Goal: Task Accomplishment & Management: Manage account settings

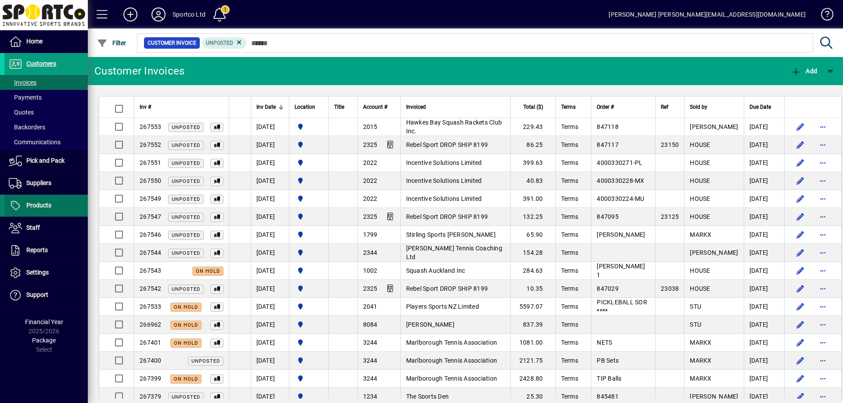
click at [40, 208] on span "Products" at bounding box center [38, 205] width 25 height 7
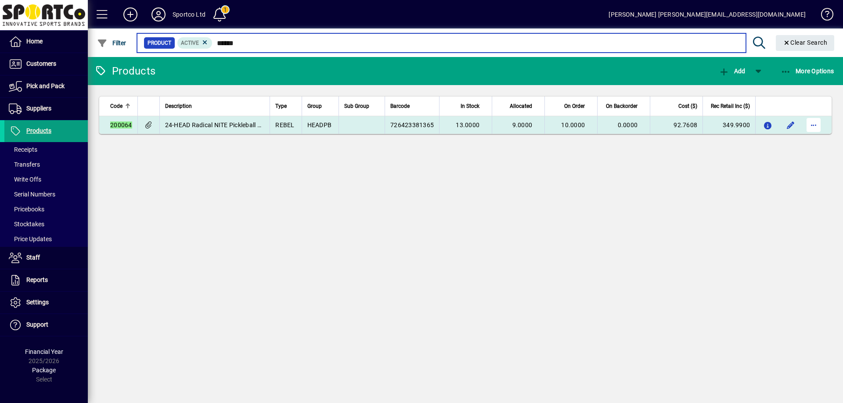
type input "******"
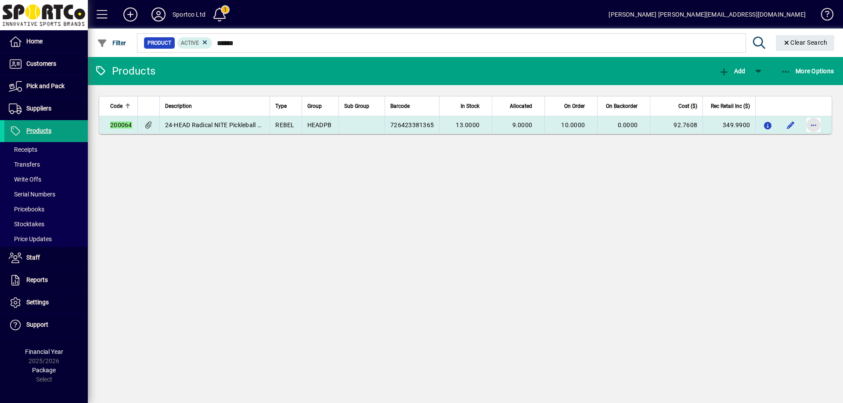
click at [810, 122] on span "button" at bounding box center [813, 125] width 21 height 21
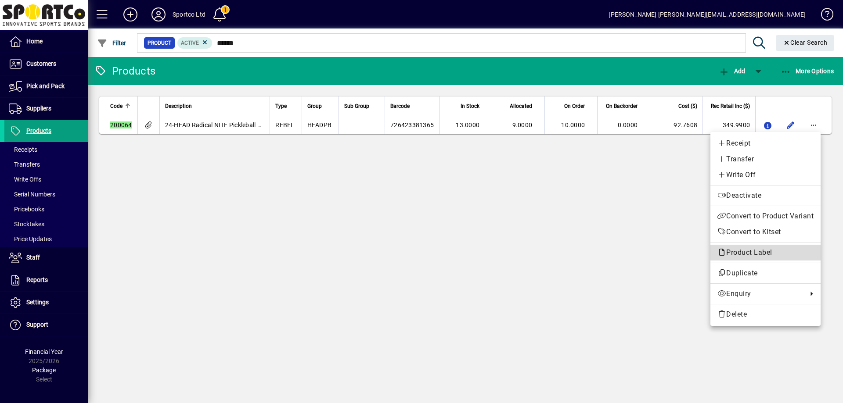
click at [764, 249] on span "Product Label" at bounding box center [746, 252] width 59 height 8
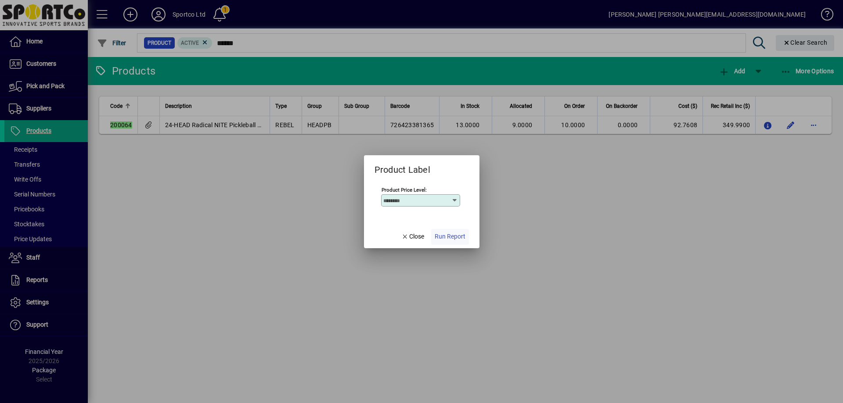
click at [461, 236] on span "Run Report" at bounding box center [450, 236] width 31 height 9
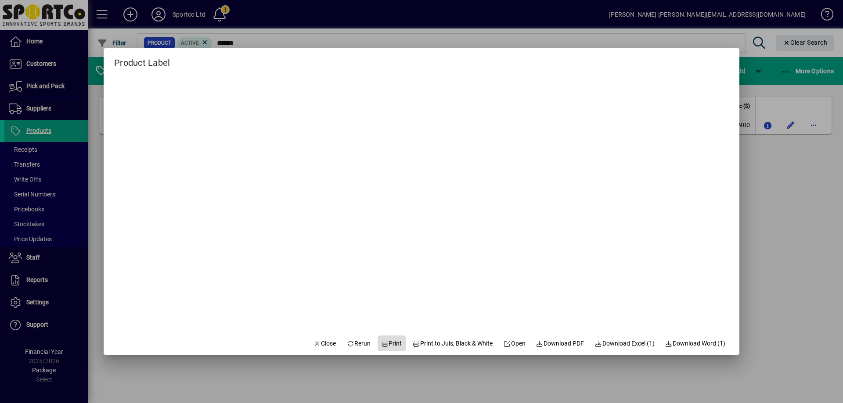
click at [393, 340] on span "Print" at bounding box center [391, 343] width 21 height 9
click at [314, 337] on span "button" at bounding box center [325, 343] width 30 height 21
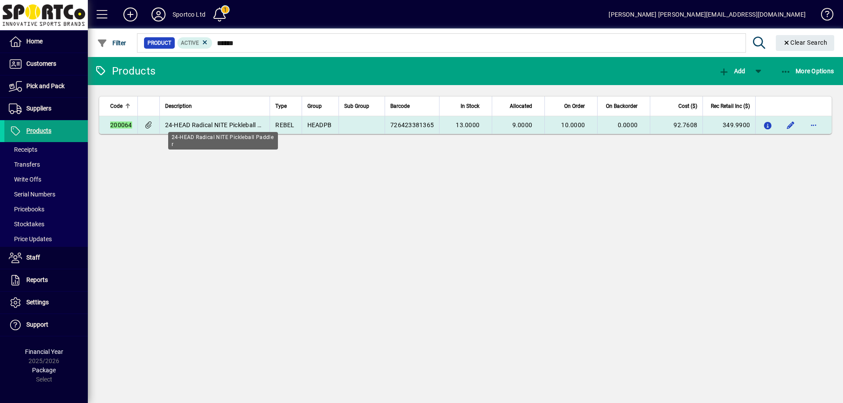
click at [231, 125] on span "24-HEAD Radical NITE Pickleball Paddle r" at bounding box center [222, 125] width 115 height 7
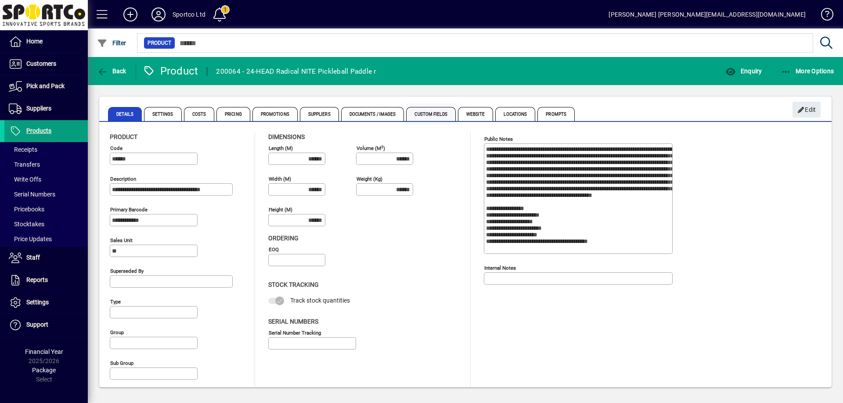
type input "**********"
type input "****"
click at [751, 68] on span "Enquiry" at bounding box center [743, 71] width 36 height 7
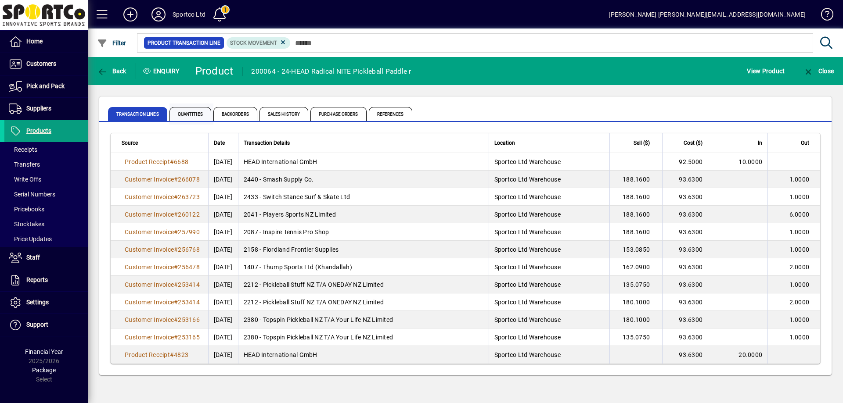
click at [186, 115] on span "Quantities" at bounding box center [190, 114] width 42 height 14
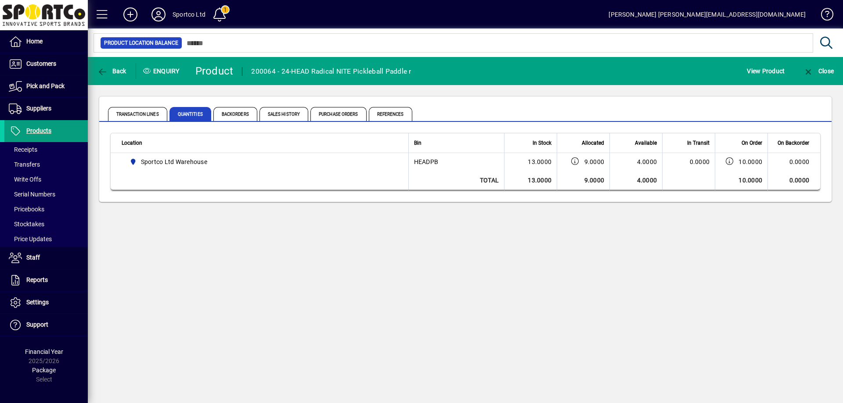
click at [419, 342] on div "Back Enquiry Product 200064 - 24-HEAD Radical NITE Pickleball Paddle r View Pro…" at bounding box center [465, 230] width 755 height 346
click at [36, 132] on span "Products" at bounding box center [38, 130] width 25 height 7
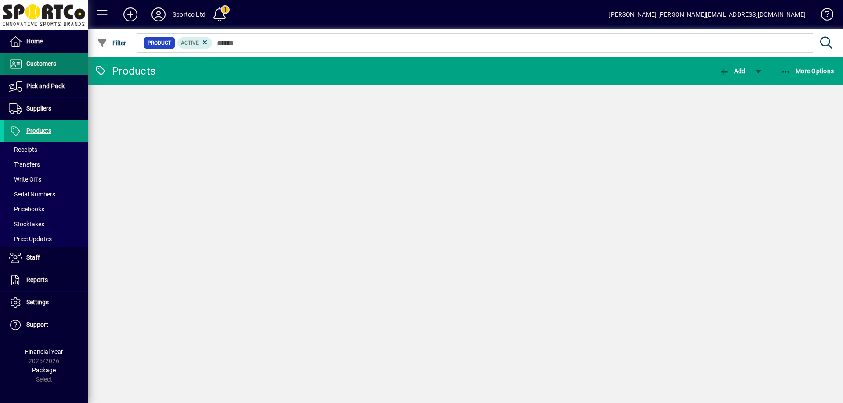
click at [36, 65] on span "Customers" at bounding box center [41, 63] width 30 height 7
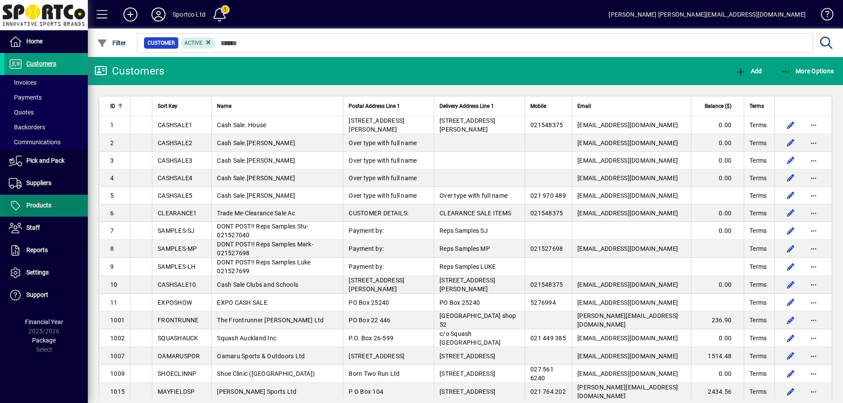
click at [40, 207] on span "Products" at bounding box center [38, 205] width 25 height 7
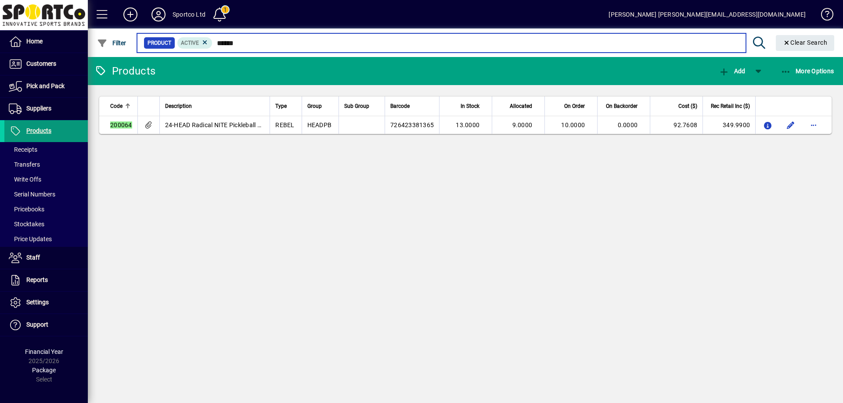
type input "******"
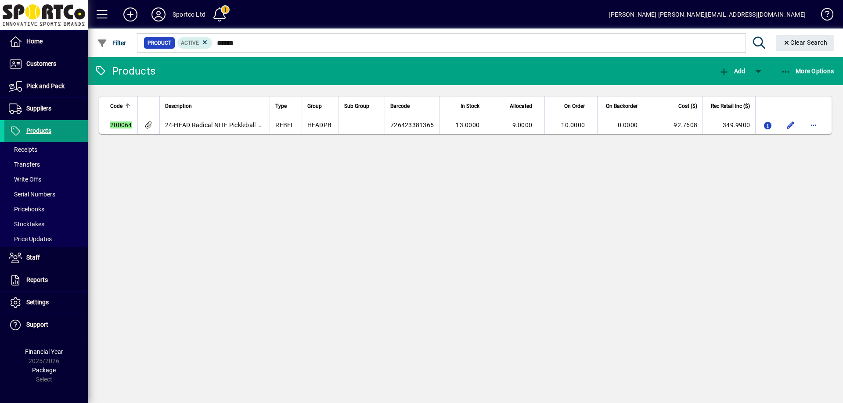
click at [42, 136] on link "Products" at bounding box center [44, 131] width 88 height 22
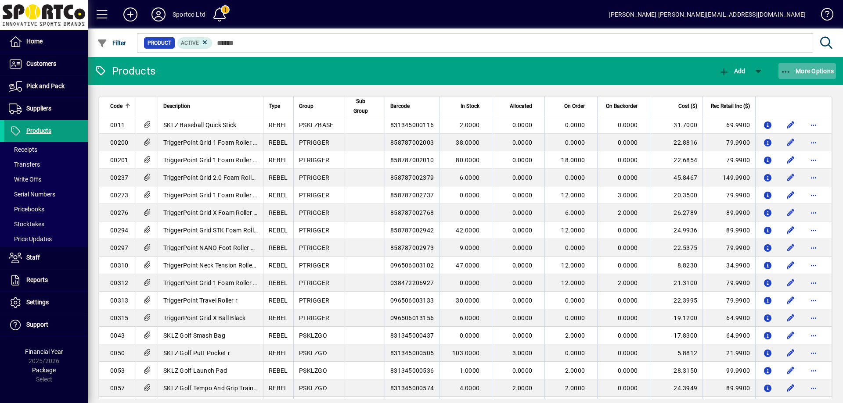
click at [784, 68] on icon "button" at bounding box center [786, 72] width 11 height 9
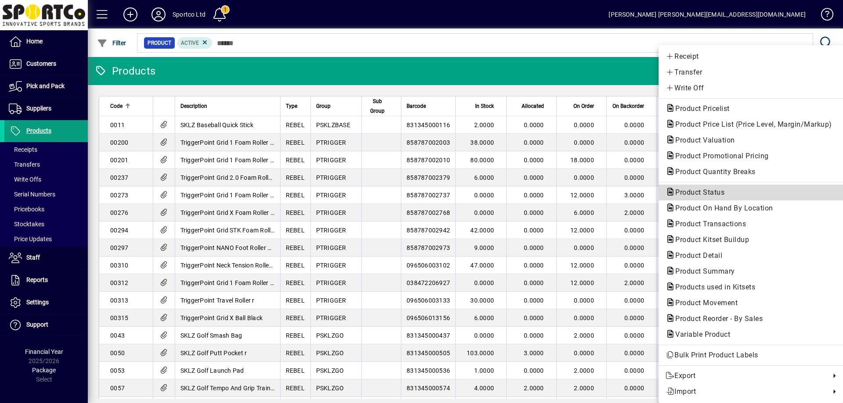
click at [732, 194] on span "Product Status" at bounding box center [751, 192] width 171 height 11
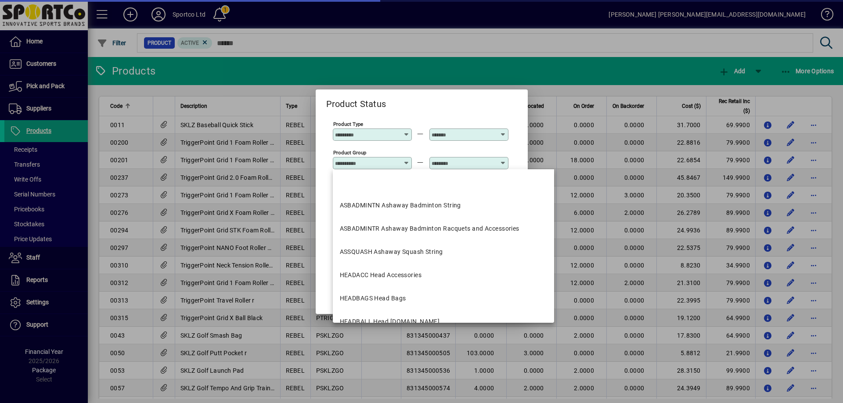
click at [376, 160] on input "Product Group" at bounding box center [367, 163] width 64 height 7
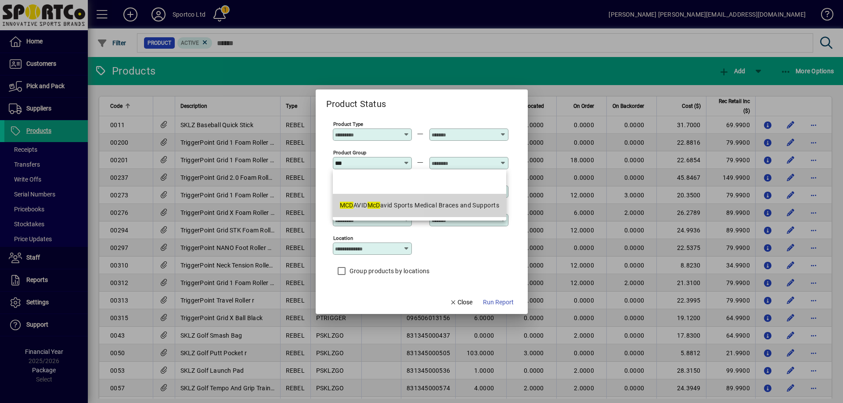
click at [355, 204] on div "MCD AVID McD avid Sports Medical Braces and Supports" at bounding box center [419, 205] width 159 height 9
type input "**********"
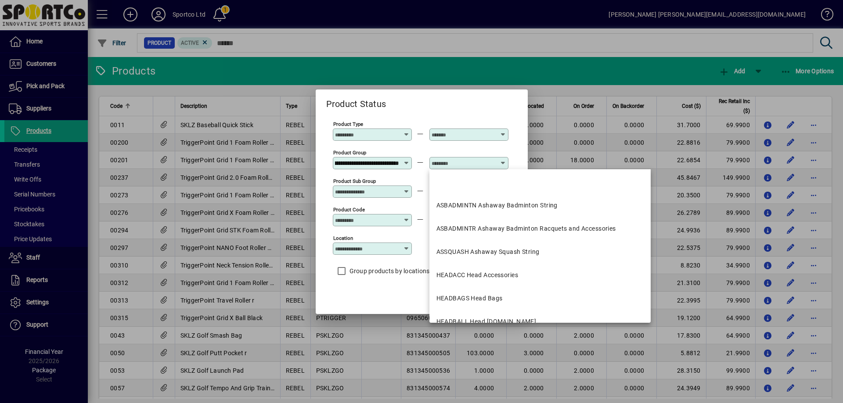
click at [482, 160] on input "text" at bounding box center [464, 163] width 64 height 7
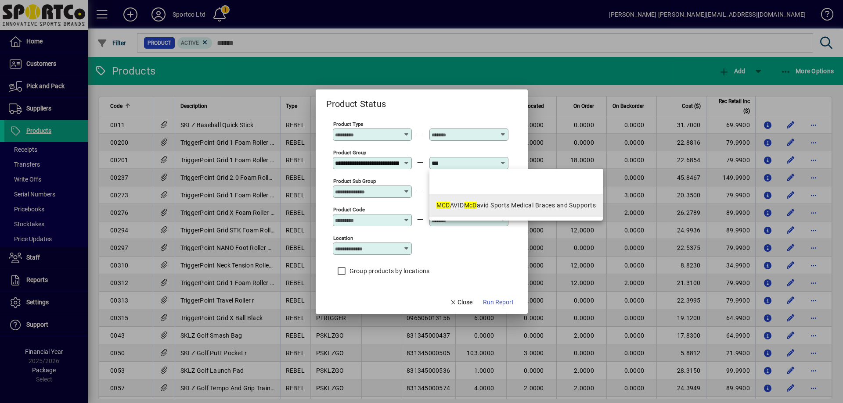
click at [475, 203] on em "McD" at bounding box center [470, 205] width 13 height 7
type input "**********"
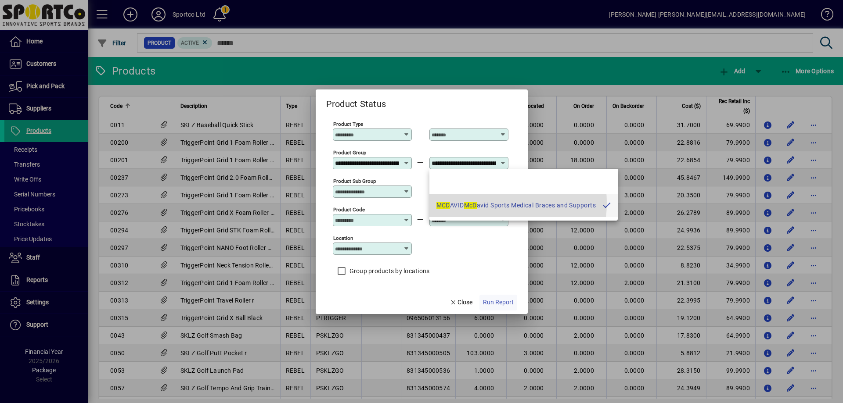
scroll to position [0, 96]
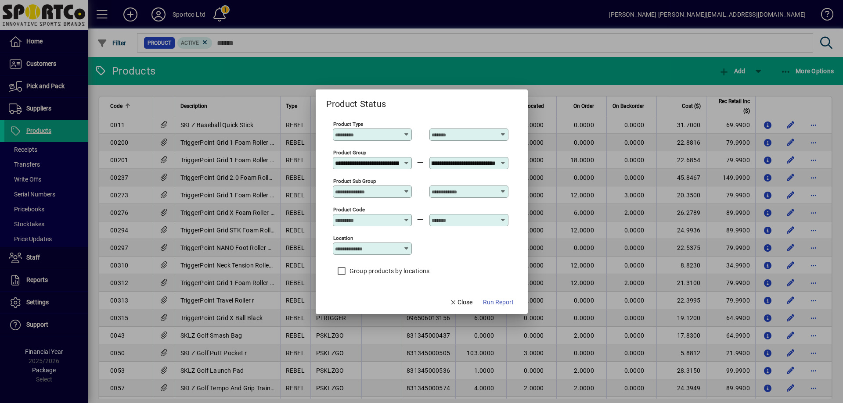
click at [501, 299] on span "Run Report" at bounding box center [498, 302] width 31 height 9
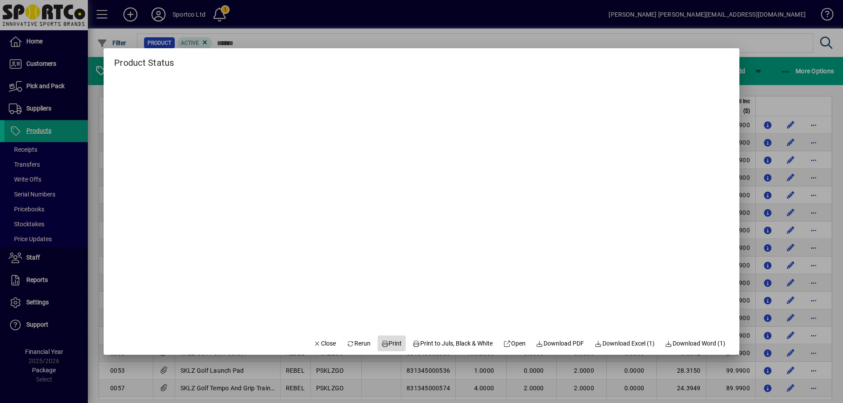
click at [383, 339] on span "Print" at bounding box center [391, 343] width 21 height 9
click at [314, 346] on span "Close" at bounding box center [324, 343] width 23 height 9
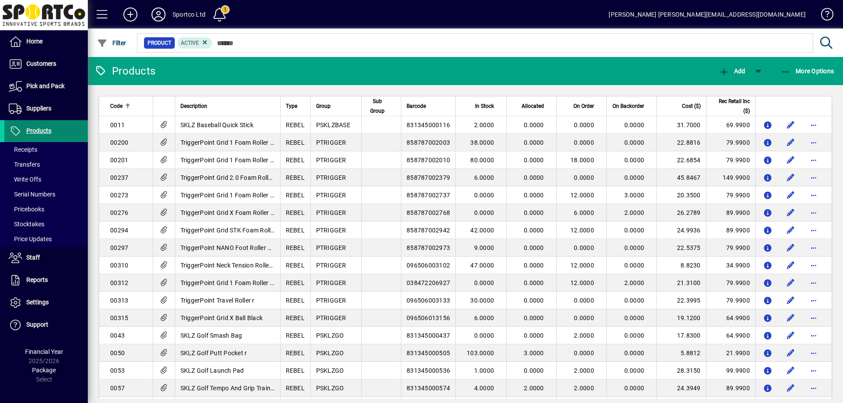
click at [37, 132] on span "Products" at bounding box center [38, 130] width 25 height 7
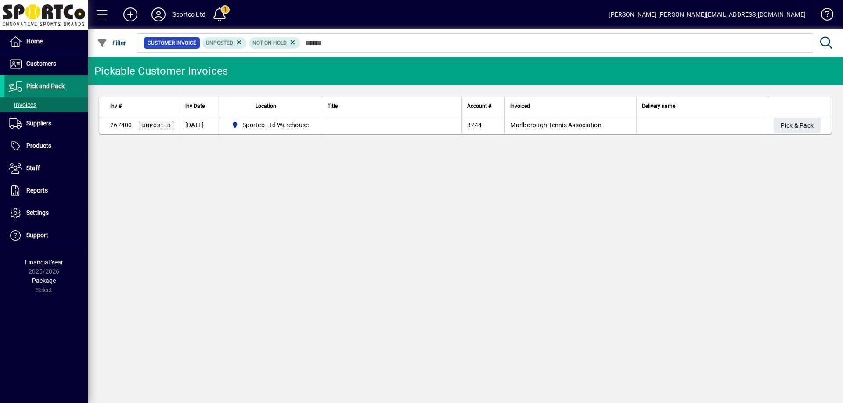
click at [45, 85] on span "Pick and Pack" at bounding box center [45, 86] width 38 height 7
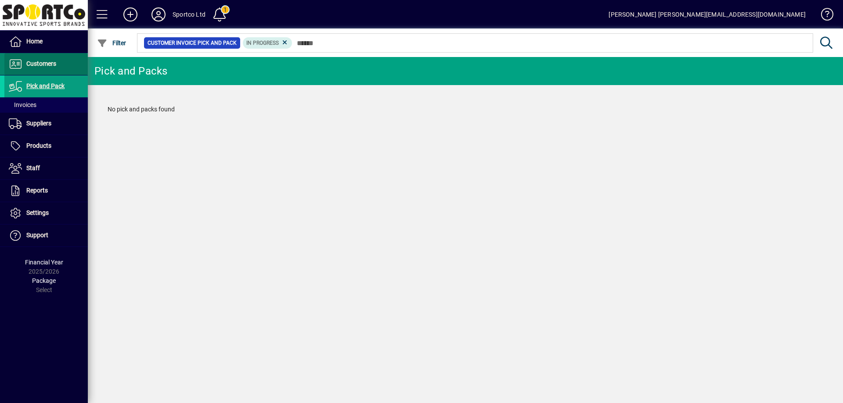
click at [35, 59] on span "Customers" at bounding box center [30, 64] width 52 height 11
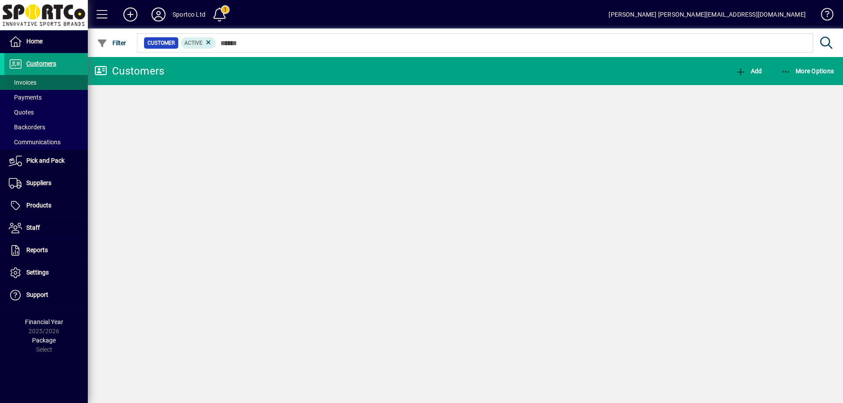
click at [27, 81] on span "Invoices" at bounding box center [23, 82] width 28 height 7
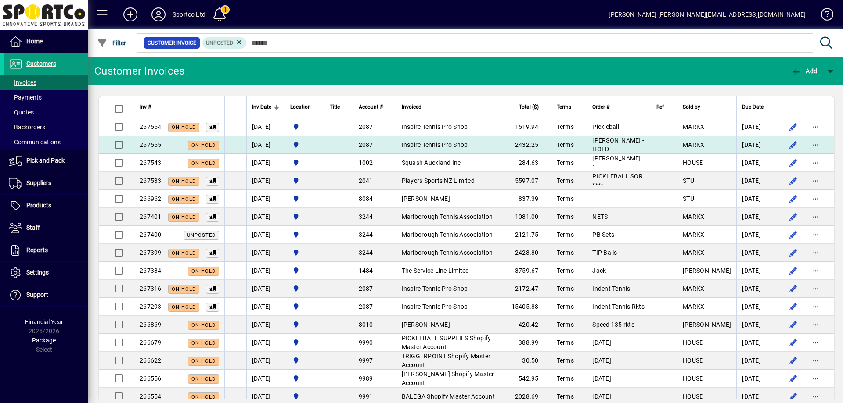
click at [461, 145] on span "Inspire Tennis Pro Shop" at bounding box center [435, 144] width 66 height 7
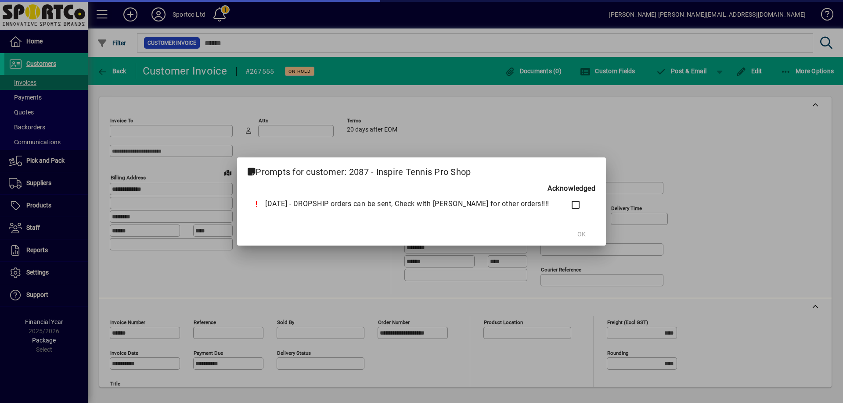
type input "**********"
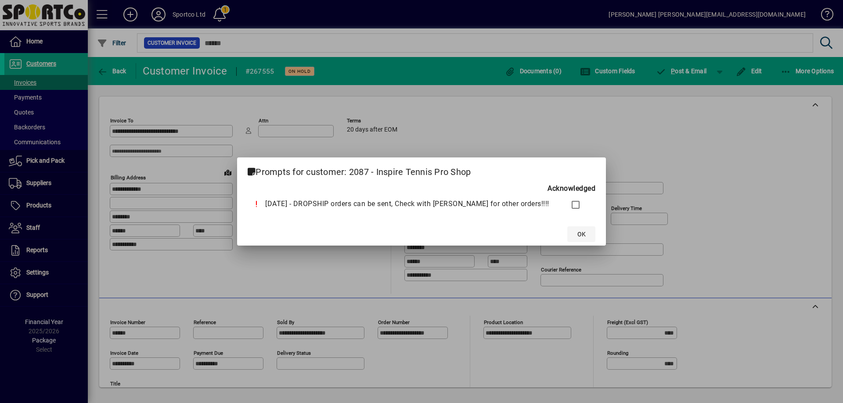
click at [577, 231] on span "OK" at bounding box center [581, 234] width 8 height 9
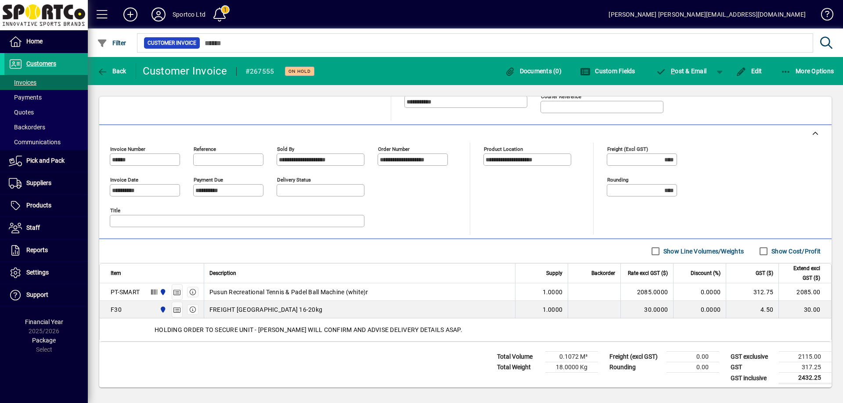
scroll to position [177, 0]
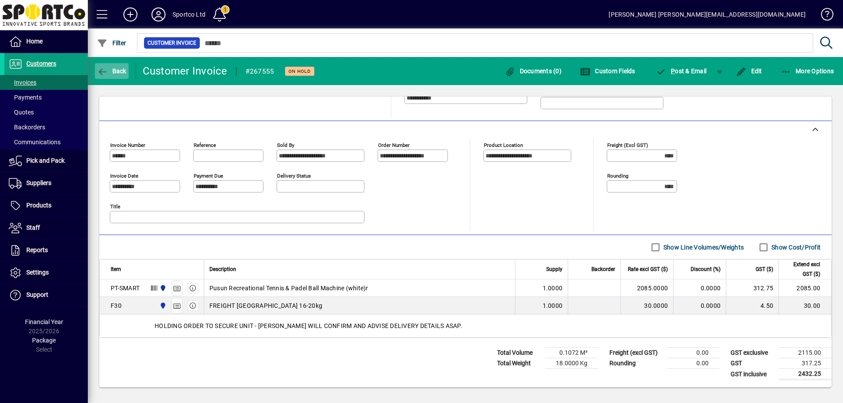
click at [108, 66] on span "button" at bounding box center [112, 71] width 34 height 21
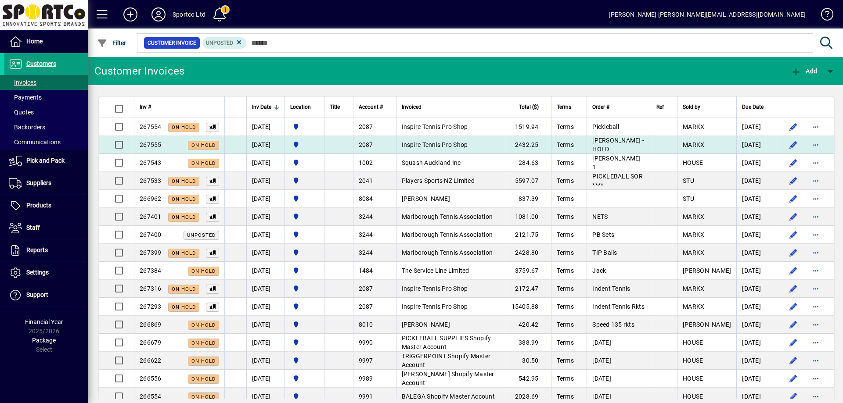
click at [445, 145] on span "Inspire Tennis Pro Shop" at bounding box center [435, 144] width 66 height 7
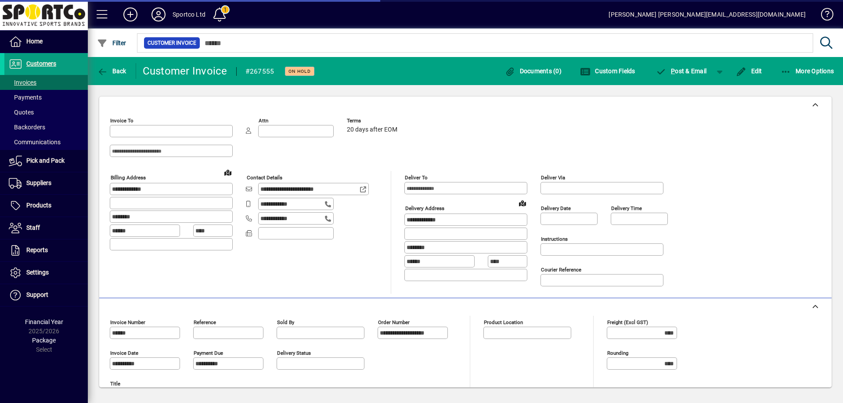
type input "**********"
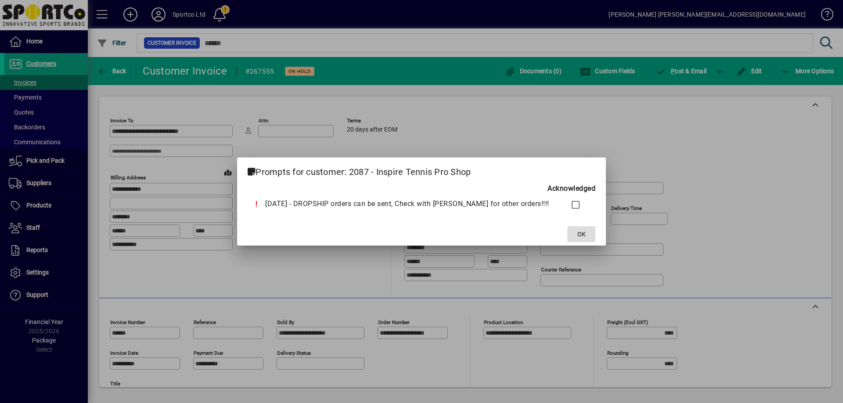
click at [577, 233] on span "OK" at bounding box center [581, 234] width 8 height 9
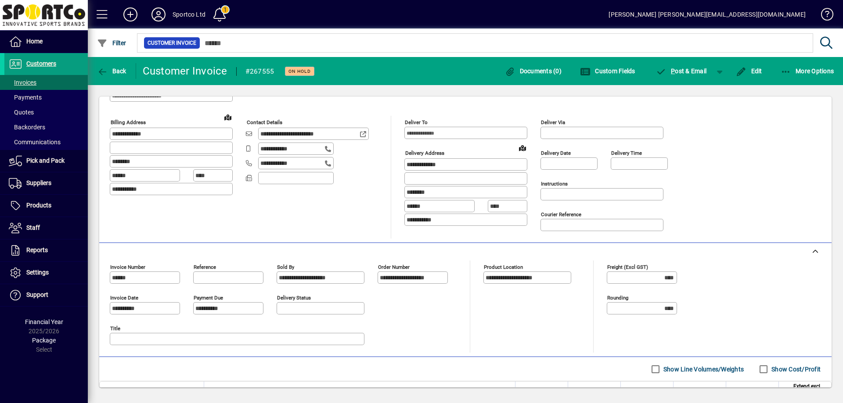
scroll to position [176, 0]
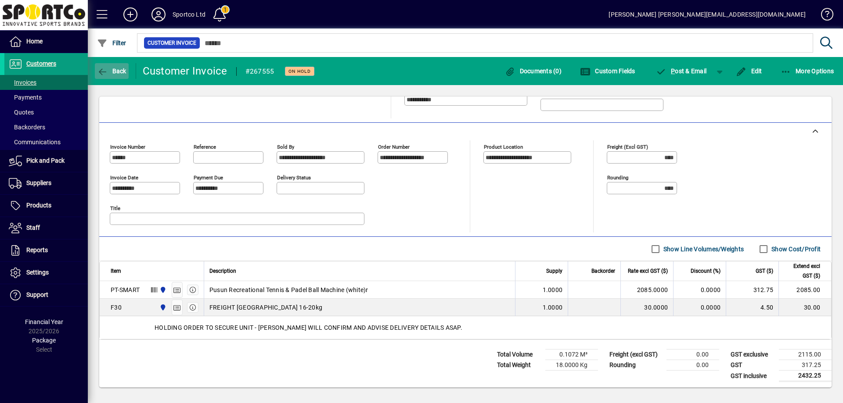
click at [101, 73] on icon "button" at bounding box center [102, 72] width 11 height 9
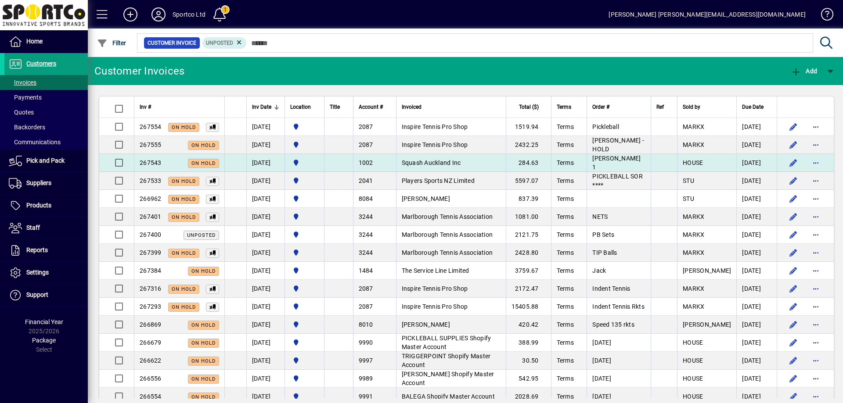
click at [461, 160] on span "Squash Auckland Inc" at bounding box center [431, 162] width 59 height 7
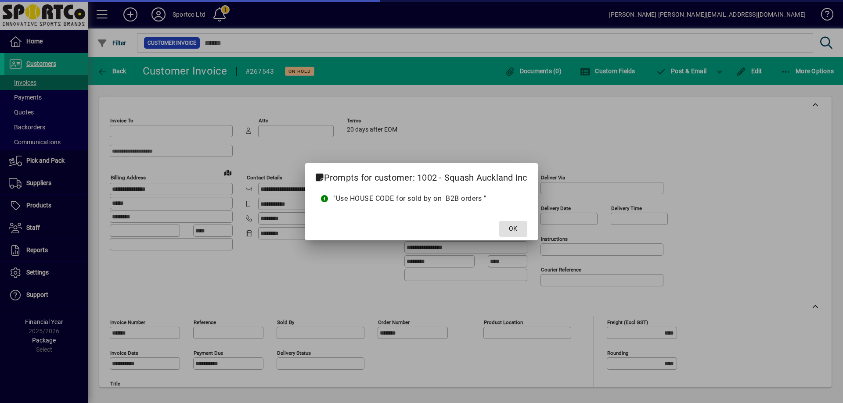
type input "**********"
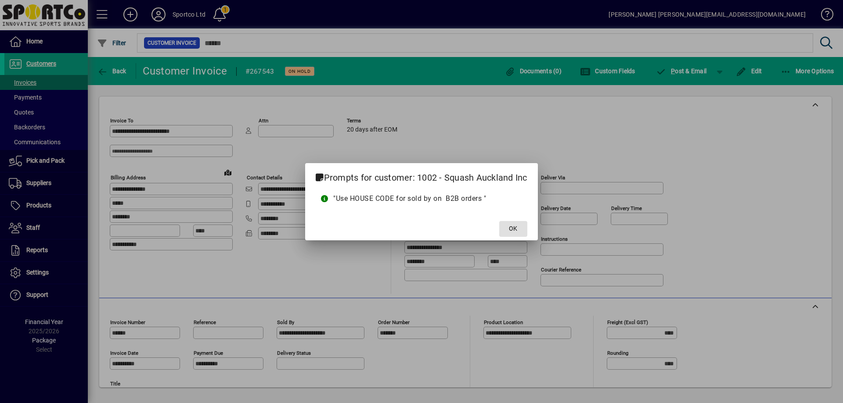
click at [508, 218] on mat-dialog-actions "OK" at bounding box center [421, 228] width 232 height 23
click at [509, 220] on span at bounding box center [513, 229] width 28 height 21
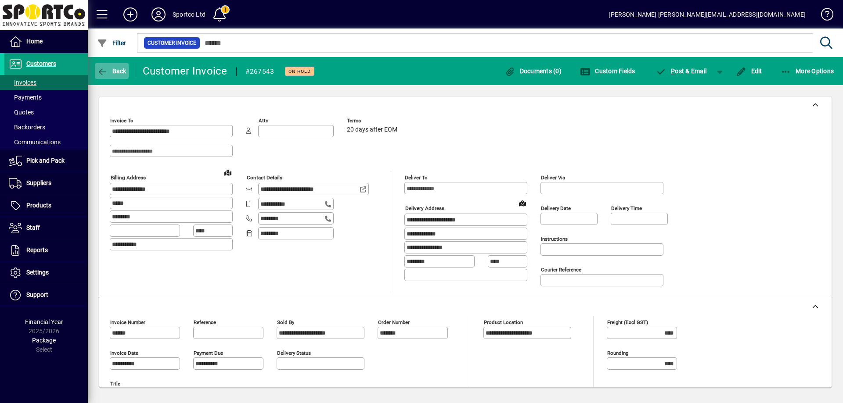
click at [107, 71] on icon "button" at bounding box center [102, 72] width 11 height 9
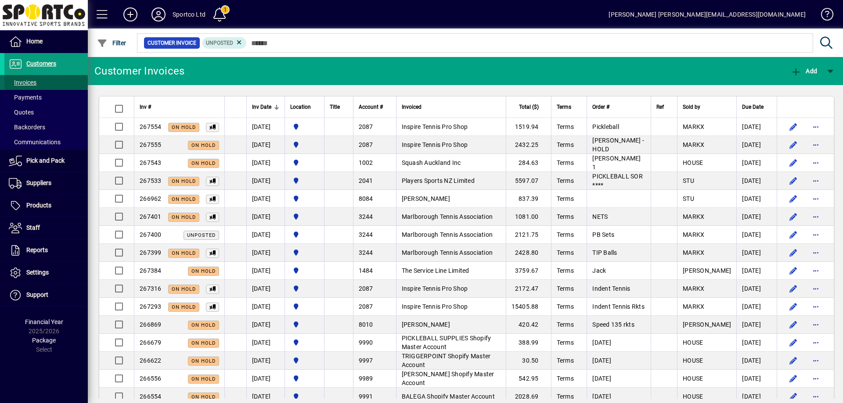
click at [29, 80] on span "Invoices" at bounding box center [23, 82] width 28 height 7
click at [34, 57] on span at bounding box center [45, 64] width 83 height 21
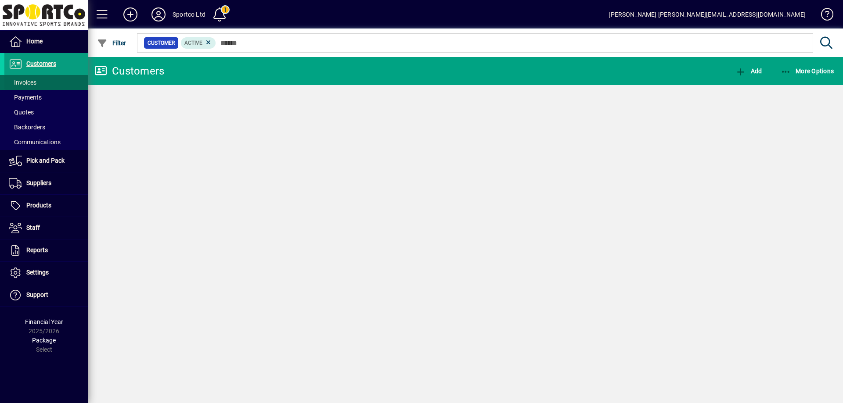
click at [26, 84] on span "Invoices" at bounding box center [23, 82] width 28 height 7
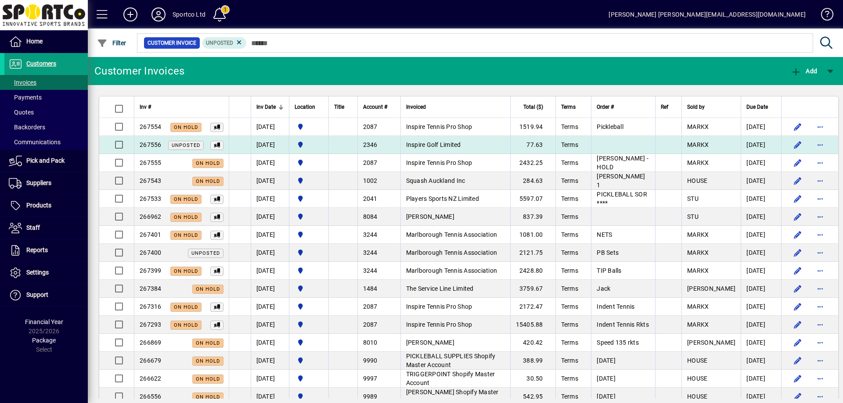
click at [437, 144] on span "Inspire Golf Limited" at bounding box center [433, 144] width 55 height 7
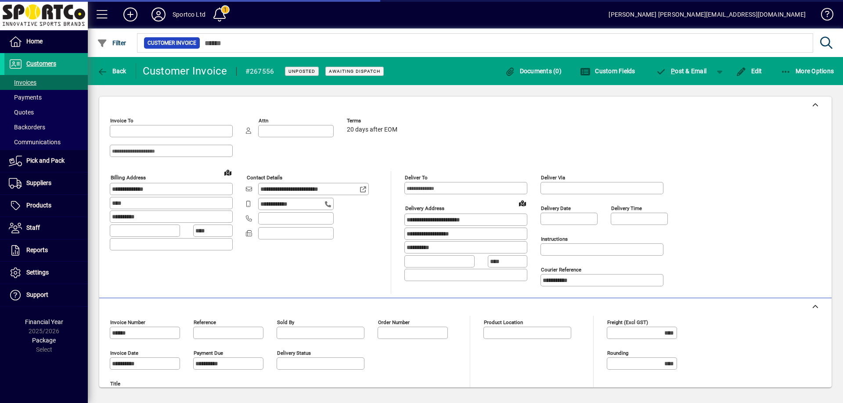
type input "**********"
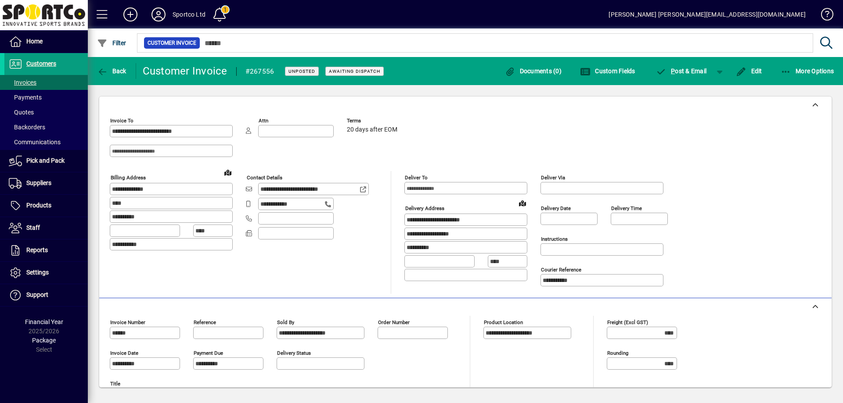
scroll to position [155, 0]
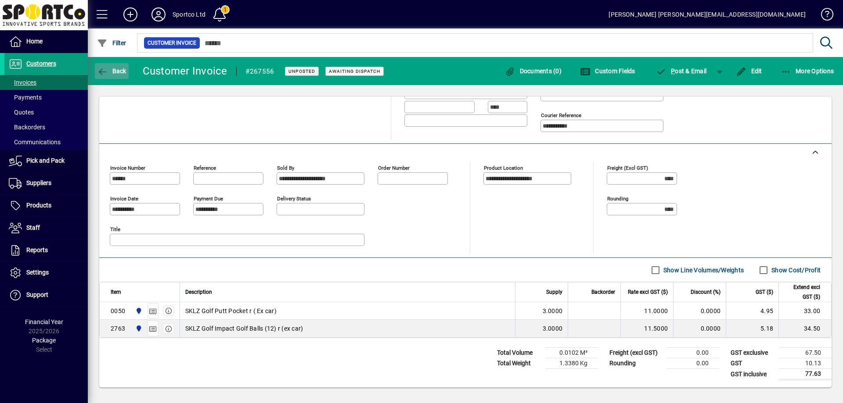
click at [103, 68] on icon "button" at bounding box center [102, 72] width 11 height 9
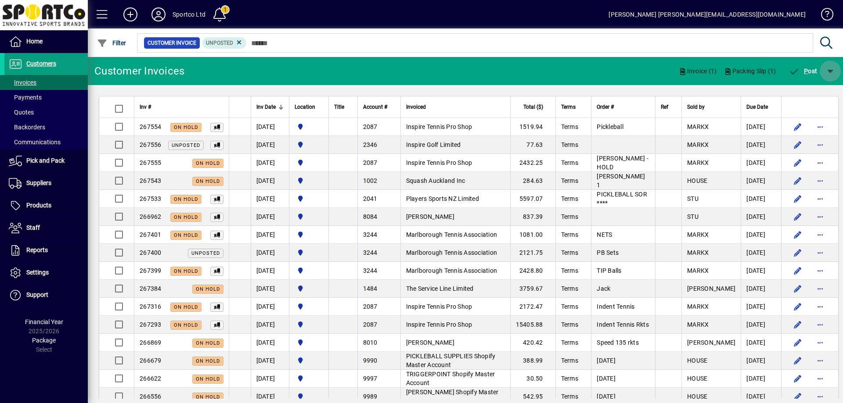
click at [834, 68] on span "button" at bounding box center [830, 71] width 21 height 21
click at [825, 91] on span "P ost & Email" at bounding box center [806, 93] width 52 height 7
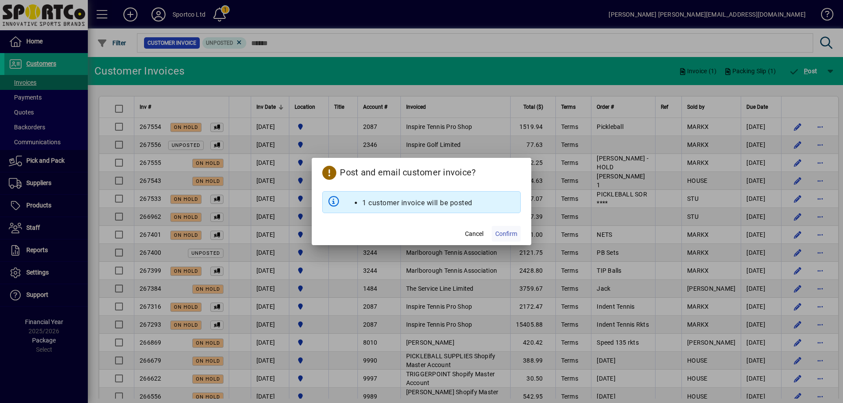
click at [498, 234] on span "Confirm" at bounding box center [506, 234] width 22 height 9
